Goal: Task Accomplishment & Management: Use online tool/utility

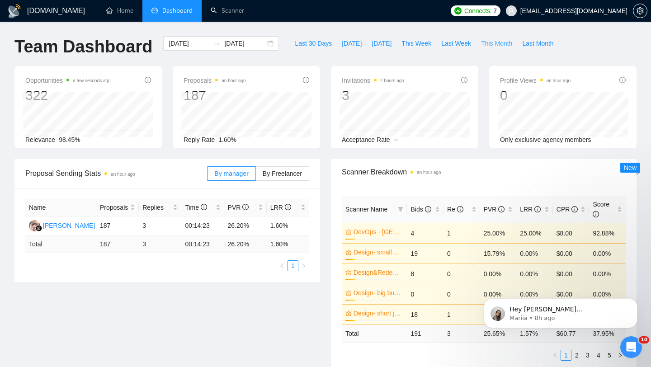
click at [498, 46] on span "This Month" at bounding box center [496, 43] width 31 height 10
type input "2025-09-01"
type input "[DATE]"
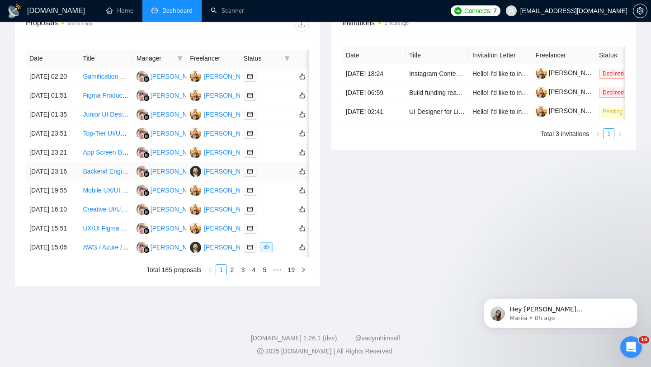
scroll to position [433, 0]
click at [235, 275] on link "2" at bounding box center [232, 270] width 10 height 10
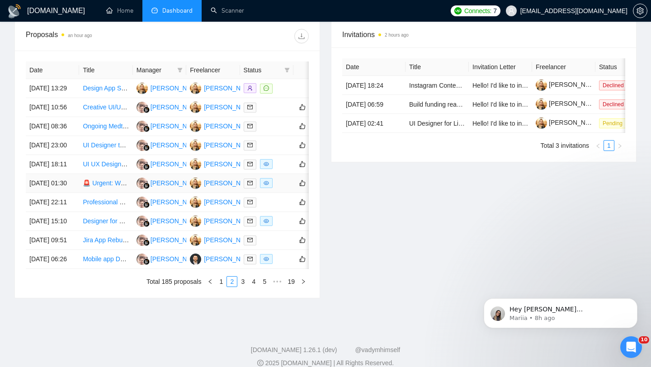
scroll to position [358, 0]
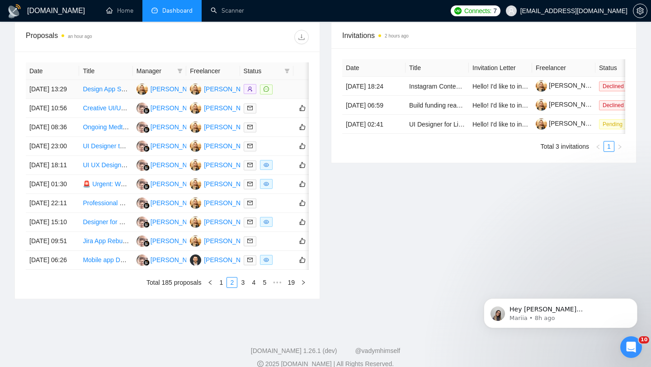
click at [67, 99] on td "29 Sep, 2025 13:29" at bounding box center [52, 89] width 53 height 19
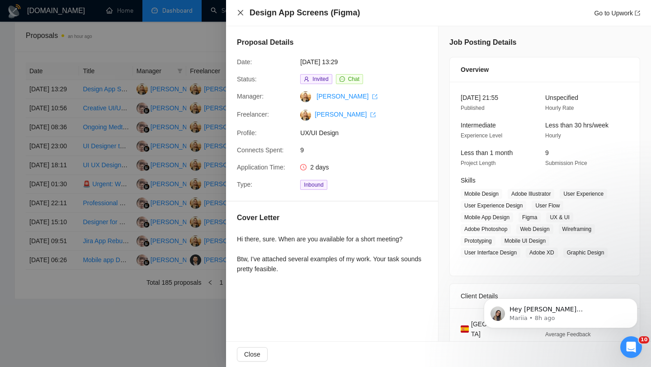
click at [238, 14] on icon "close" at bounding box center [240, 12] width 5 height 5
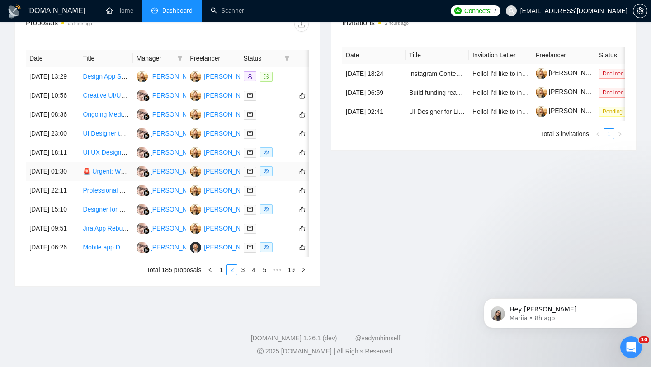
scroll to position [451, 0]
click at [221, 273] on link "1" at bounding box center [221, 270] width 10 height 10
click at [243, 275] on link "3" at bounding box center [243, 270] width 10 height 10
click at [252, 275] on link "4" at bounding box center [254, 270] width 10 height 10
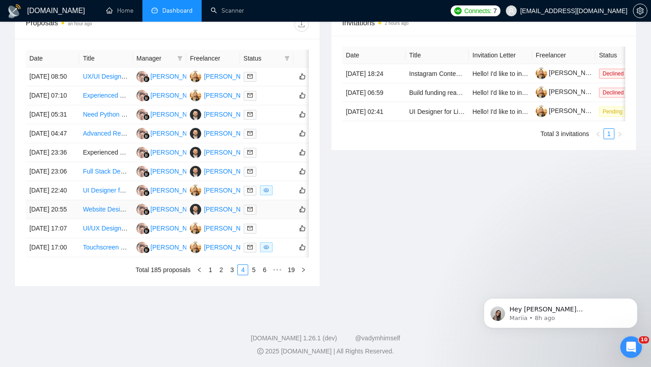
scroll to position [391, 0]
click at [253, 275] on link "5" at bounding box center [254, 270] width 10 height 10
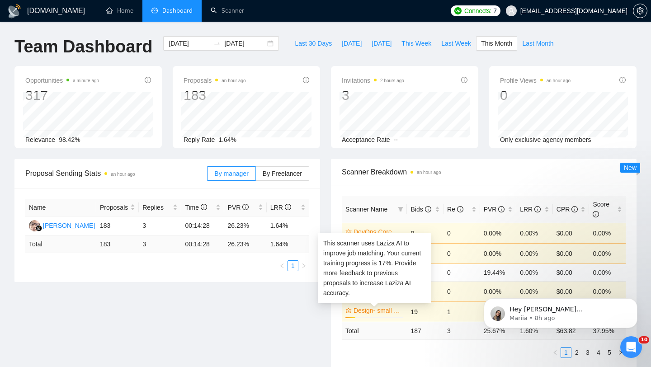
click at [387, 312] on link "Design- small business (Europe)(15$)" at bounding box center [378, 311] width 48 height 10
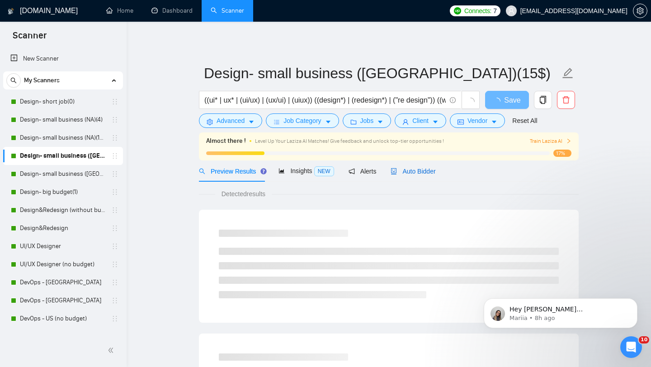
click at [413, 173] on span "Auto Bidder" at bounding box center [413, 171] width 45 height 7
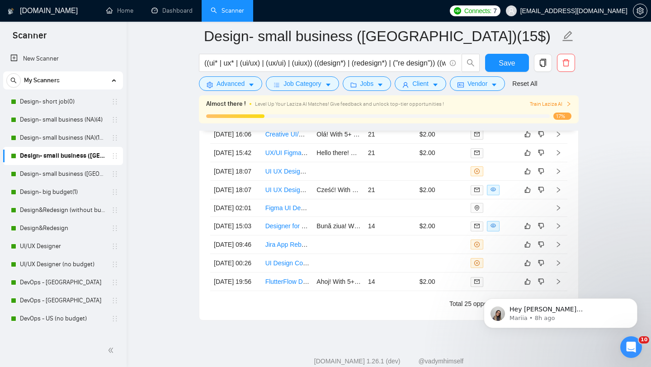
scroll to position [2474, 0]
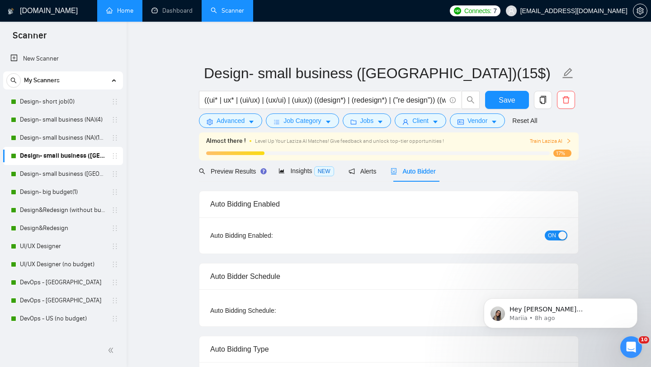
click at [123, 14] on link "Home" at bounding box center [119, 11] width 27 height 8
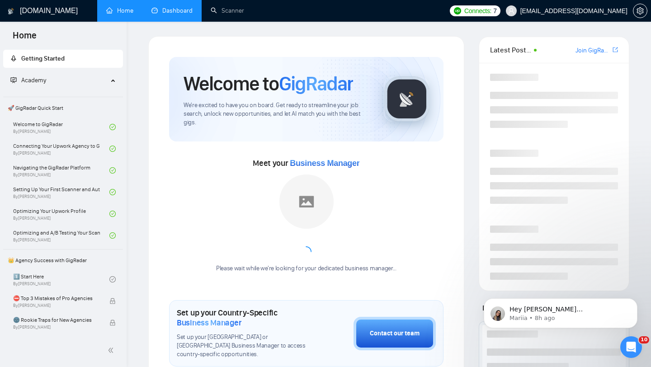
click at [172, 14] on link "Dashboard" at bounding box center [172, 11] width 41 height 8
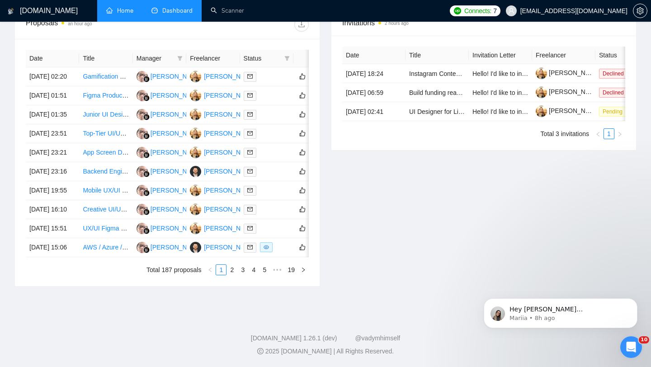
scroll to position [450, 0]
click at [242, 275] on link "3" at bounding box center [243, 270] width 10 height 10
click at [254, 275] on link "4" at bounding box center [254, 270] width 10 height 10
click at [254, 275] on link "5" at bounding box center [254, 270] width 10 height 10
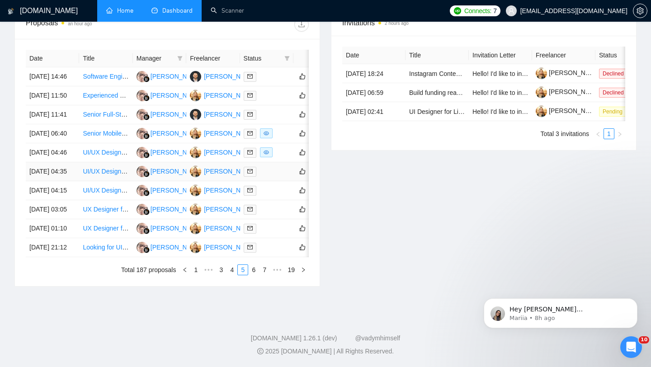
scroll to position [419, 0]
click at [252, 275] on link "6" at bounding box center [254, 270] width 10 height 10
click at [70, 180] on td "24 Sep, 2025 16:05" at bounding box center [52, 171] width 53 height 19
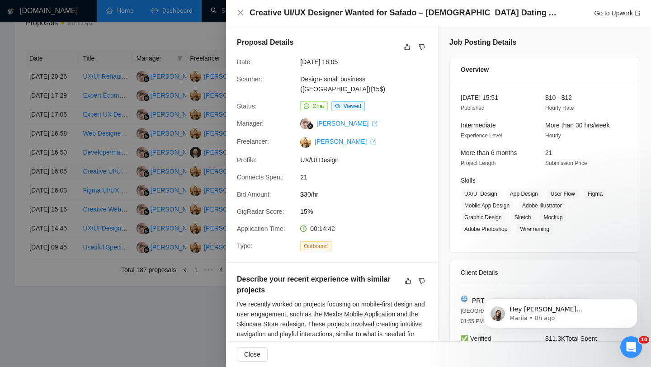
click at [70, 180] on div at bounding box center [325, 183] width 651 height 367
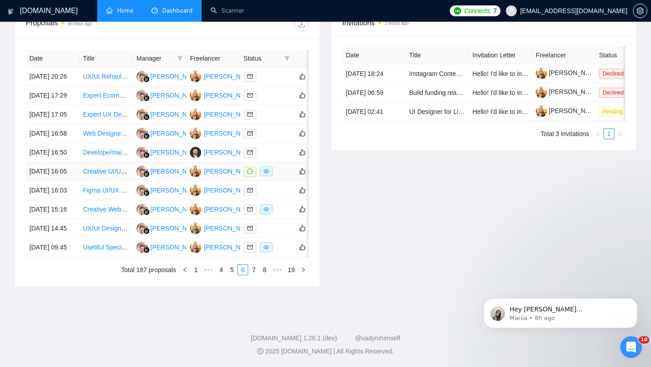
scroll to position [422, 0]
click at [232, 275] on link "5" at bounding box center [232, 270] width 10 height 10
click at [233, 275] on link "4" at bounding box center [232, 270] width 10 height 10
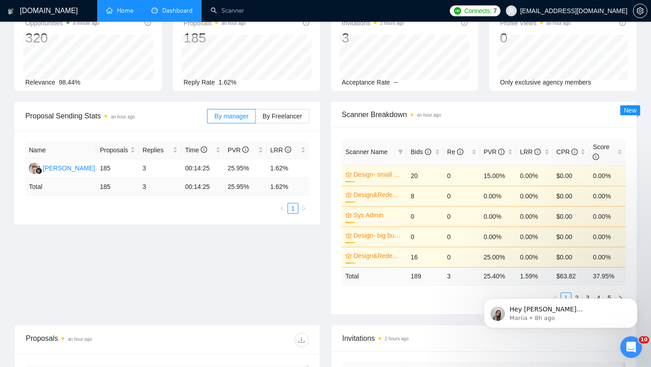
scroll to position [0, 0]
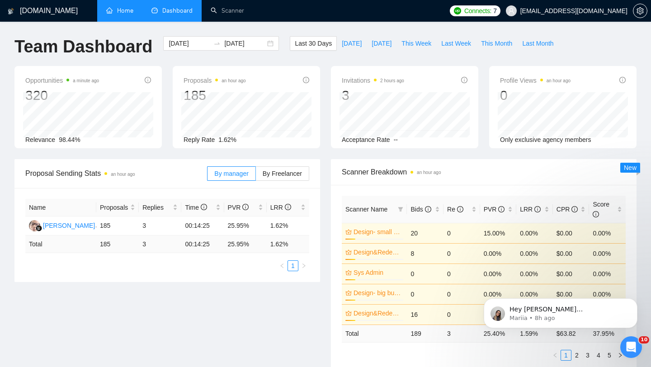
click at [143, 248] on td "3" at bounding box center [160, 245] width 43 height 18
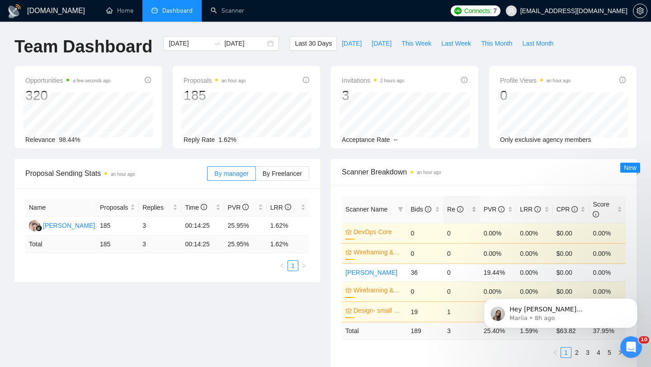
click at [473, 212] on div "Re" at bounding box center [461, 209] width 29 height 10
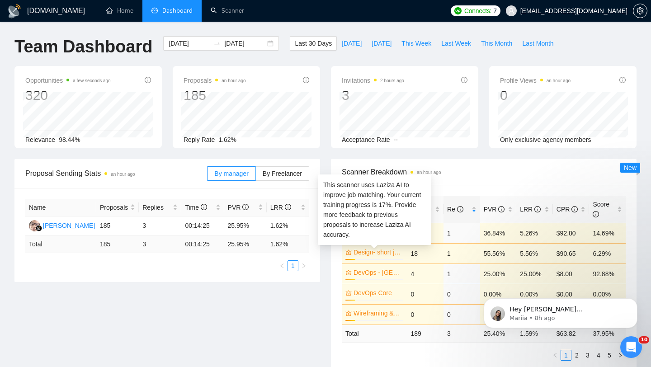
click at [359, 253] on link "Design- short job(0)" at bounding box center [378, 252] width 48 height 10
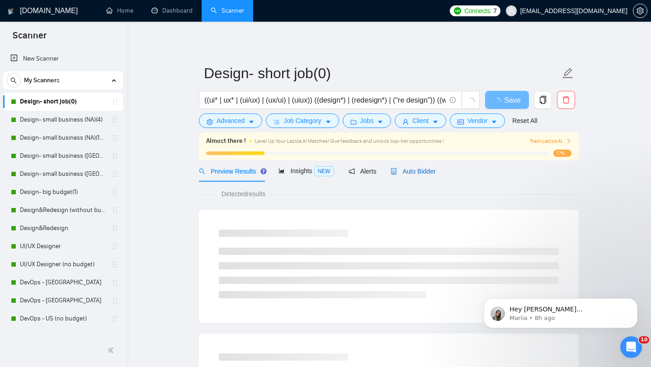
click at [401, 168] on span "Auto Bidder" at bounding box center [413, 171] width 45 height 7
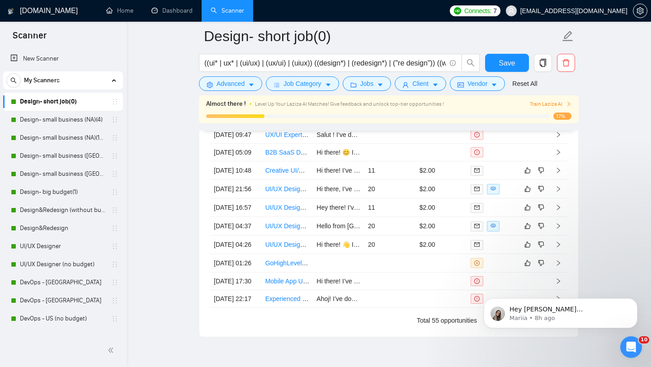
scroll to position [2286, 0]
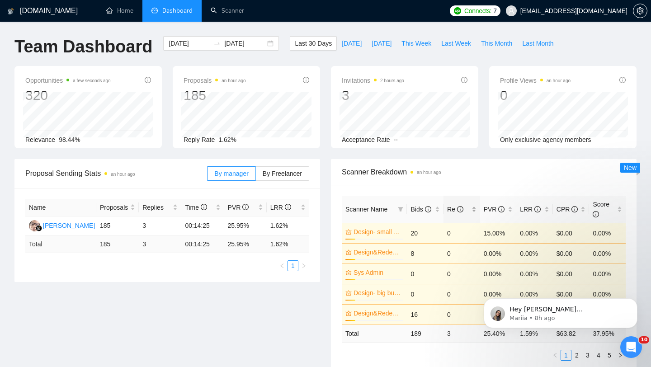
click at [472, 208] on div "Re" at bounding box center [461, 209] width 29 height 10
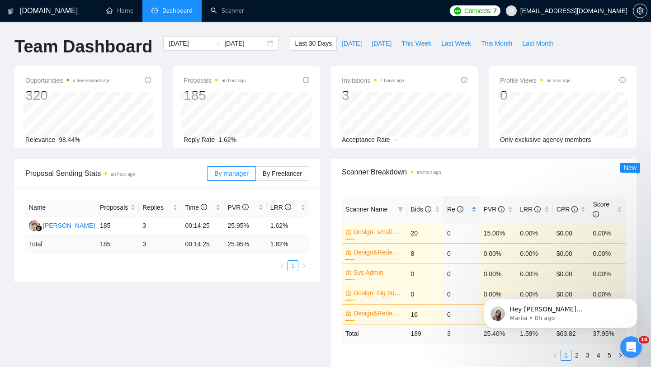
click at [471, 208] on div "Re" at bounding box center [461, 209] width 29 height 10
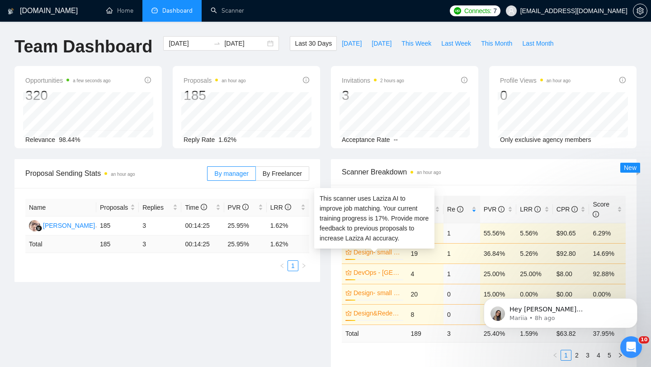
click at [373, 253] on link "Design- small business (Europe)(15$)" at bounding box center [378, 252] width 48 height 10
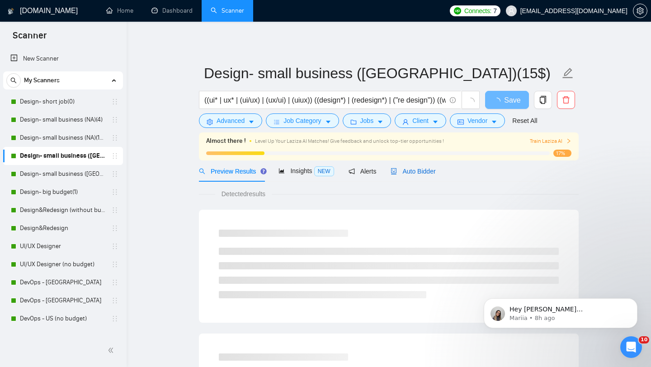
click at [431, 171] on span "Auto Bidder" at bounding box center [413, 171] width 45 height 7
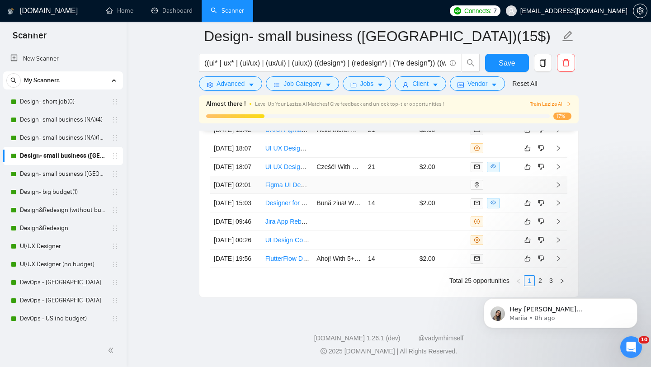
scroll to position [2471, 0]
click at [537, 285] on body "Hey kriabchenko@insoft-global.com, Looks like your Upwork agency Insoft Global …" at bounding box center [561, 311] width 174 height 56
click at [536, 284] on body "Hey kriabchenko@insoft-global.com, Looks like your Upwork agency Insoft Global …" at bounding box center [561, 311] width 174 height 56
click at [633, 305] on button "Dismiss notification" at bounding box center [635, 301] width 12 height 12
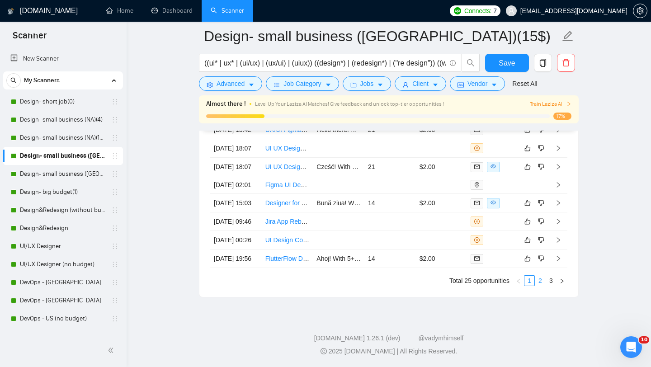
click at [542, 286] on link "2" at bounding box center [541, 281] width 10 height 10
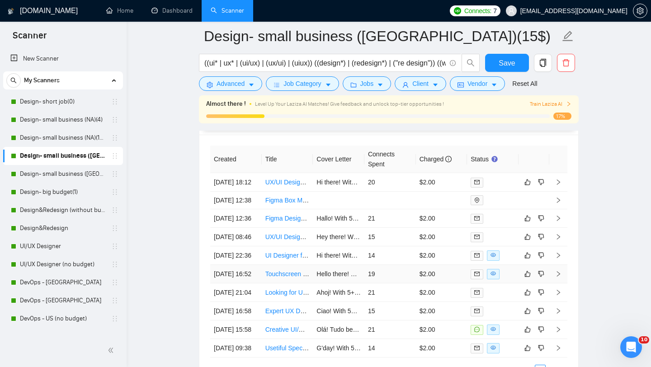
scroll to position [2294, 0]
click at [249, 265] on td "25 Sep, 2025 22:36" at bounding box center [236, 255] width 52 height 19
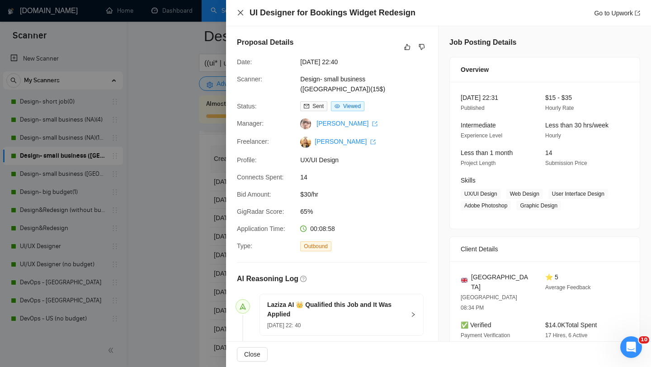
click at [239, 16] on icon "close" at bounding box center [240, 12] width 7 height 7
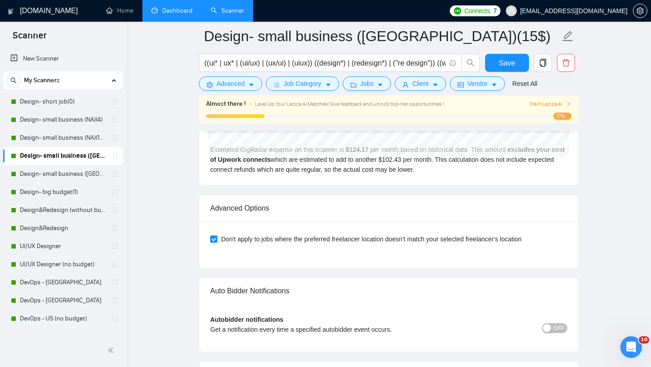
click at [174, 14] on link "Dashboard" at bounding box center [172, 11] width 41 height 8
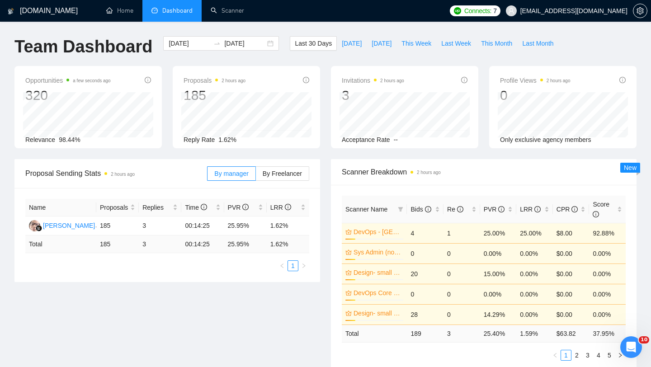
click at [171, 16] on li "Dashboard" at bounding box center [171, 11] width 59 height 22
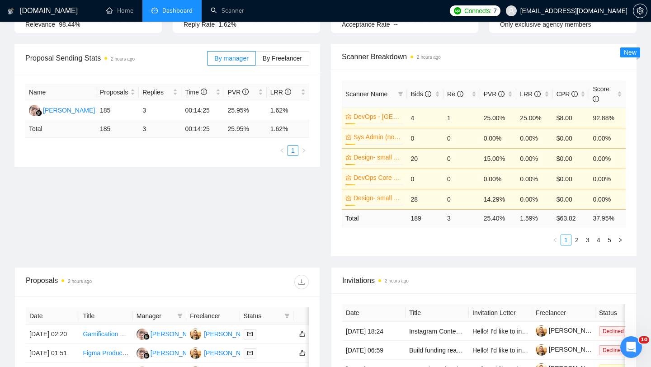
scroll to position [114, 0]
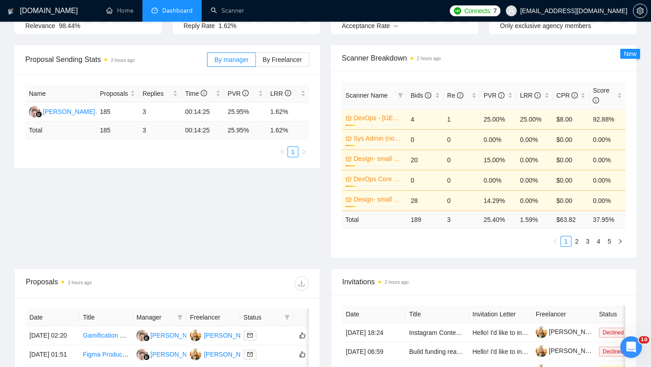
click at [267, 191] on div "Proposal Sending Stats 2 hours ago By manager By Freelancer Name Proposals Repl…" at bounding box center [325, 156] width 633 height 223
